Goal: Task Accomplishment & Management: Use online tool/utility

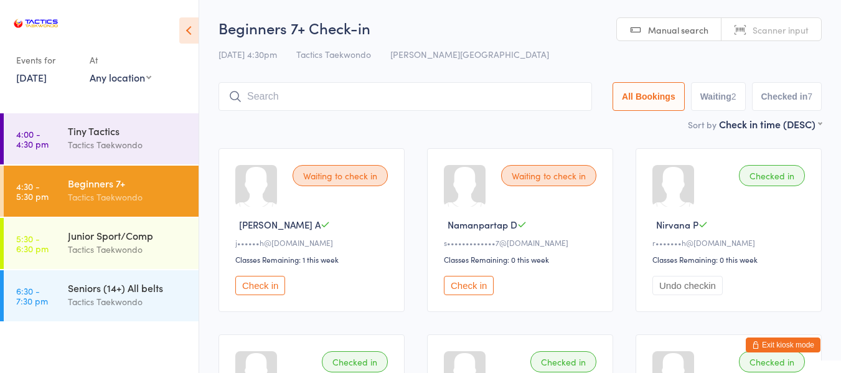
click at [277, 284] on button "Check in" at bounding box center [260, 285] width 50 height 19
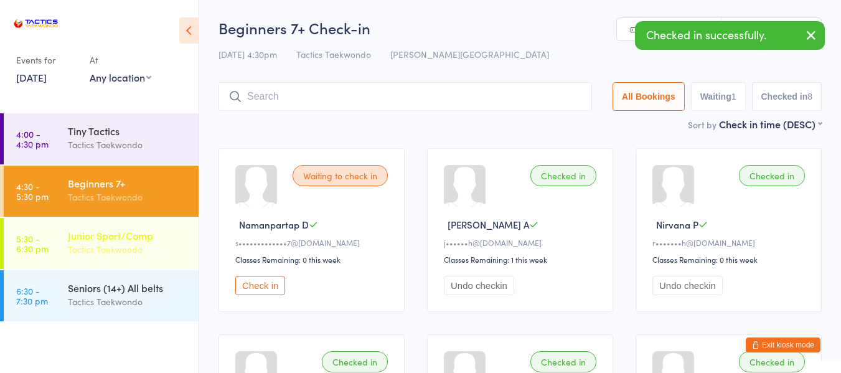
click at [123, 246] on div "Tactics Taekwondo" at bounding box center [128, 249] width 120 height 14
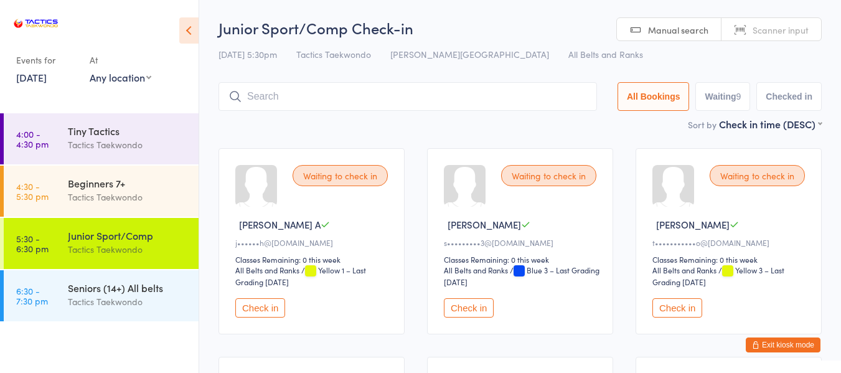
click at [273, 307] on button "Check in" at bounding box center [260, 307] width 50 height 19
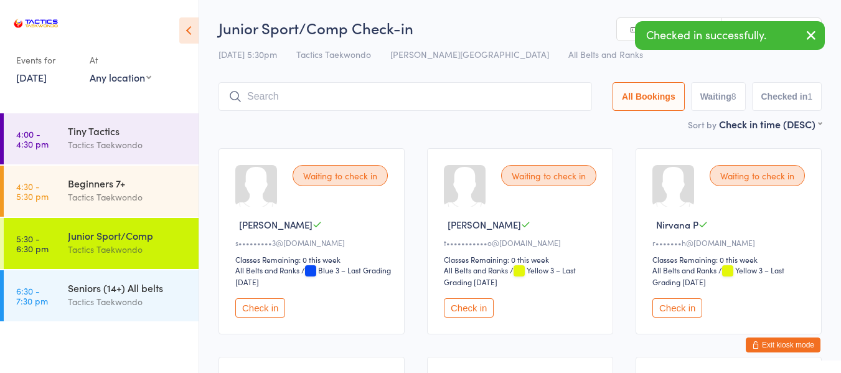
click at [478, 312] on button "Check in" at bounding box center [469, 307] width 50 height 19
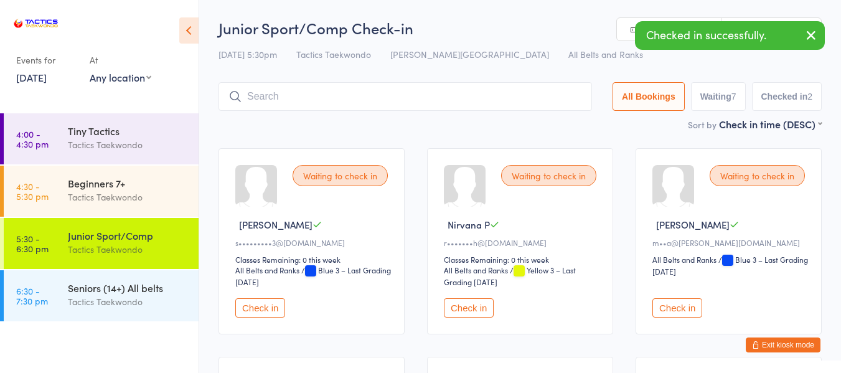
click at [467, 305] on button "Check in" at bounding box center [469, 307] width 50 height 19
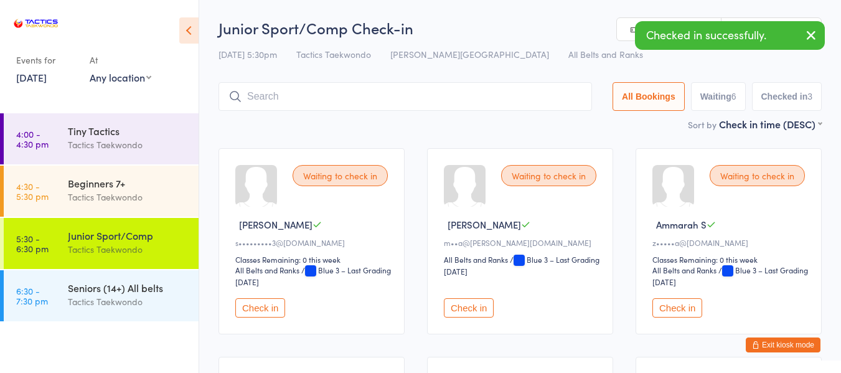
click at [471, 310] on button "Check in" at bounding box center [469, 307] width 50 height 19
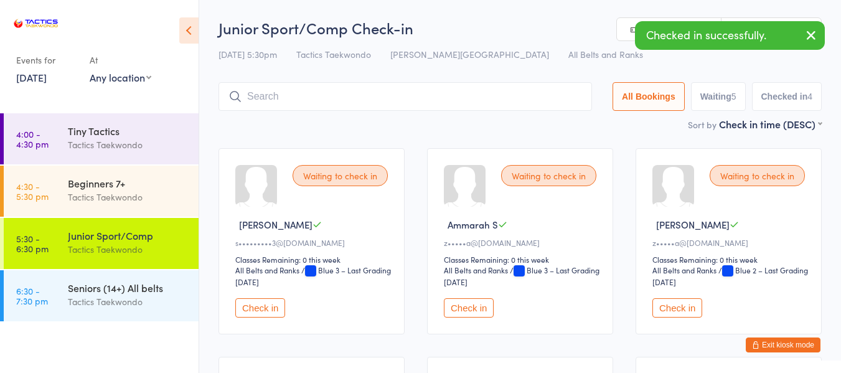
click at [471, 310] on button "Check in" at bounding box center [469, 307] width 50 height 19
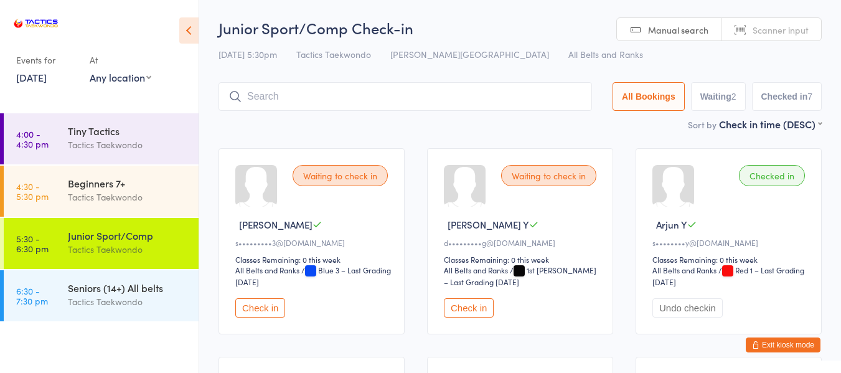
click at [472, 308] on button "Check in" at bounding box center [469, 307] width 50 height 19
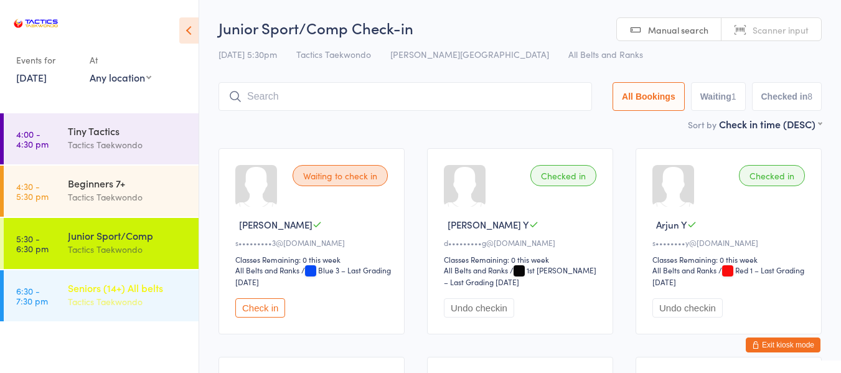
click at [98, 293] on div "Seniors (14+) All belts" at bounding box center [128, 288] width 120 height 14
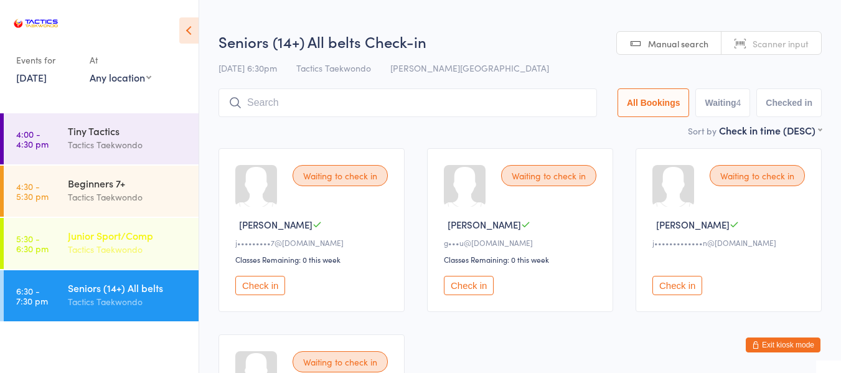
click at [144, 243] on div "Tactics Taekwondo" at bounding box center [128, 249] width 120 height 14
